Goal: Information Seeking & Learning: Learn about a topic

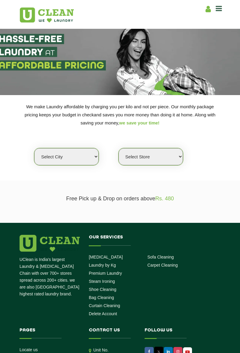
click at [49, 158] on select "Select city [GEOGRAPHIC_DATA] [GEOGRAPHIC_DATA] [GEOGRAPHIC_DATA] [GEOGRAPHIC_D…" at bounding box center [66, 156] width 64 height 17
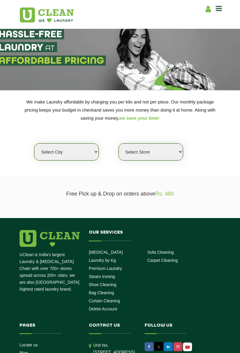
click at [80, 152] on select "Select city [GEOGRAPHIC_DATA] [GEOGRAPHIC_DATA] [GEOGRAPHIC_DATA] [GEOGRAPHIC_D…" at bounding box center [66, 151] width 64 height 17
select select "174"
click at [34, 143] on select "Select city Aalo Abu Dhabi Agartala Agra Ahmedabad Akola Aligarh Alwar - UClean…" at bounding box center [66, 151] width 64 height 17
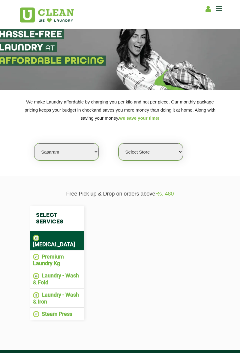
select select "0"
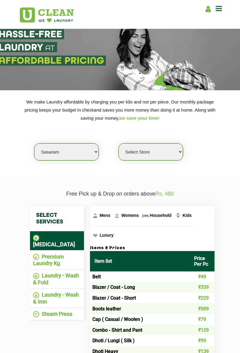
click at [154, 215] on span "Household" at bounding box center [161, 215] width 22 height 5
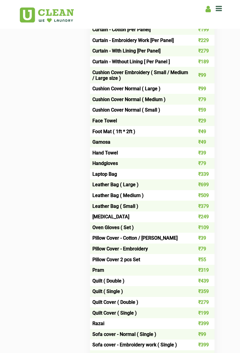
scroll to position [452, 0]
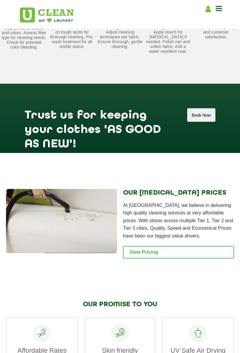
scroll to position [572, 0]
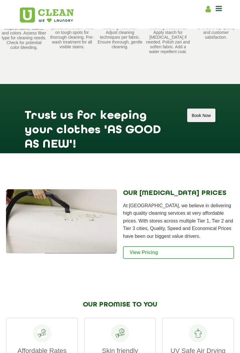
click at [195, 246] on link "View Pricing" at bounding box center [178, 252] width 111 height 13
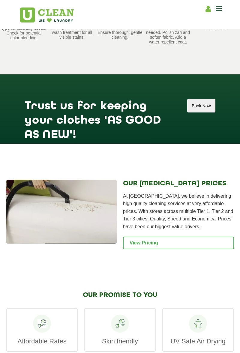
scroll to position [591, 0]
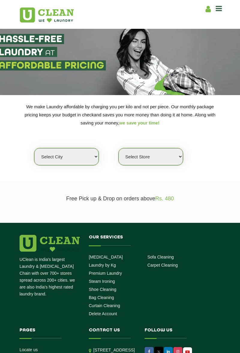
click at [215, 7] on icon at bounding box center [218, 8] width 6 height 7
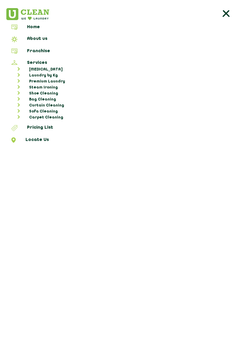
click at [45, 111] on link "Sofa Cleaning" at bounding box center [123, 111] width 230 height 6
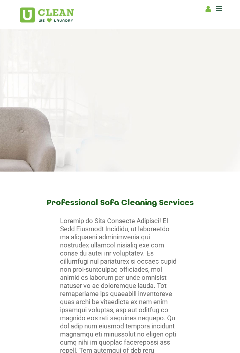
click at [221, 10] on icon at bounding box center [218, 8] width 6 height 7
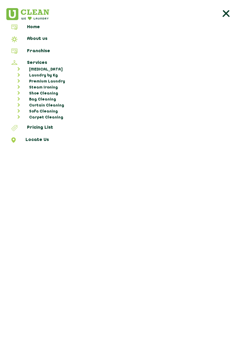
click at [18, 109] on icon at bounding box center [18, 111] width 3 height 4
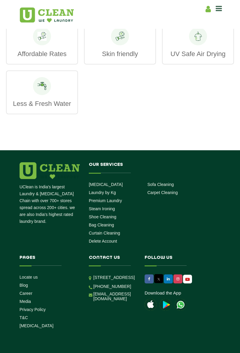
scroll to position [884, 0]
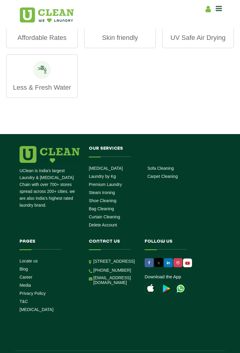
scroll to position [96, 0]
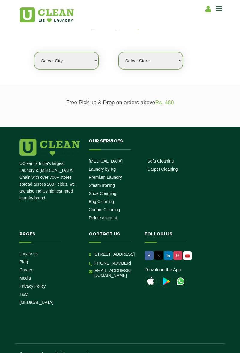
select select "0"
